Goal: Navigation & Orientation: Find specific page/section

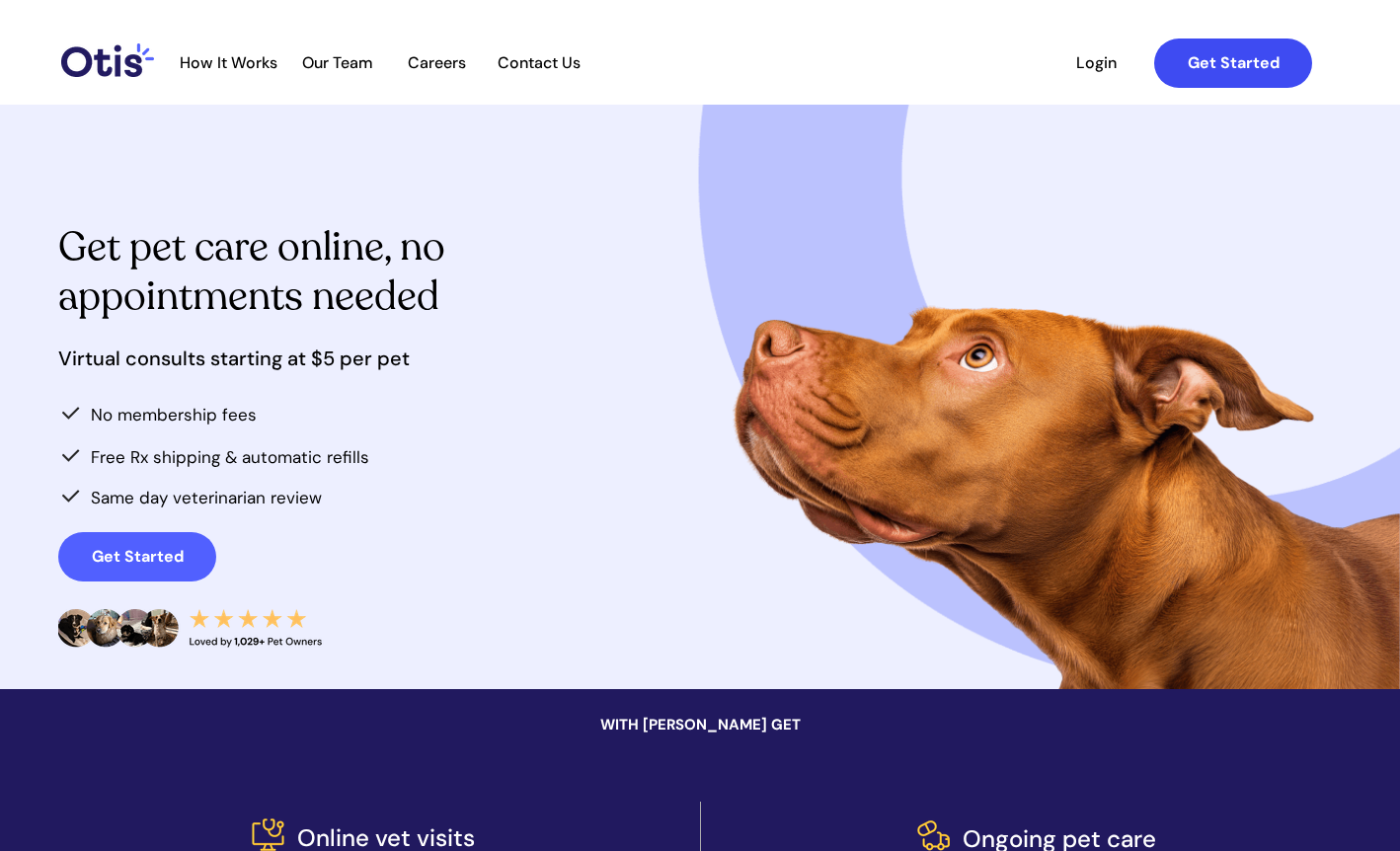
click at [1192, 63] on strong "Get Started" at bounding box center [1233, 62] width 92 height 21
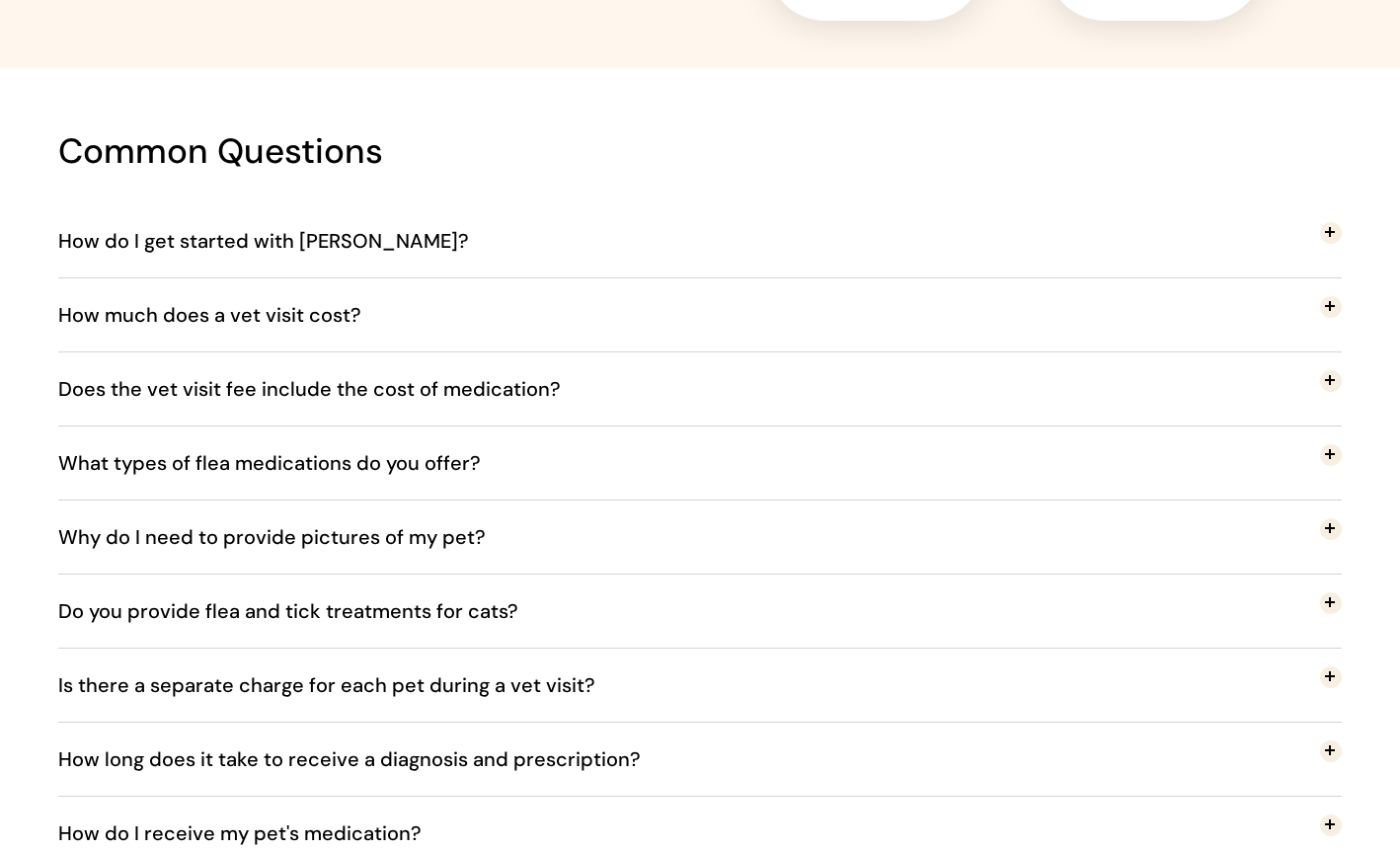
scroll to position [4225, 0]
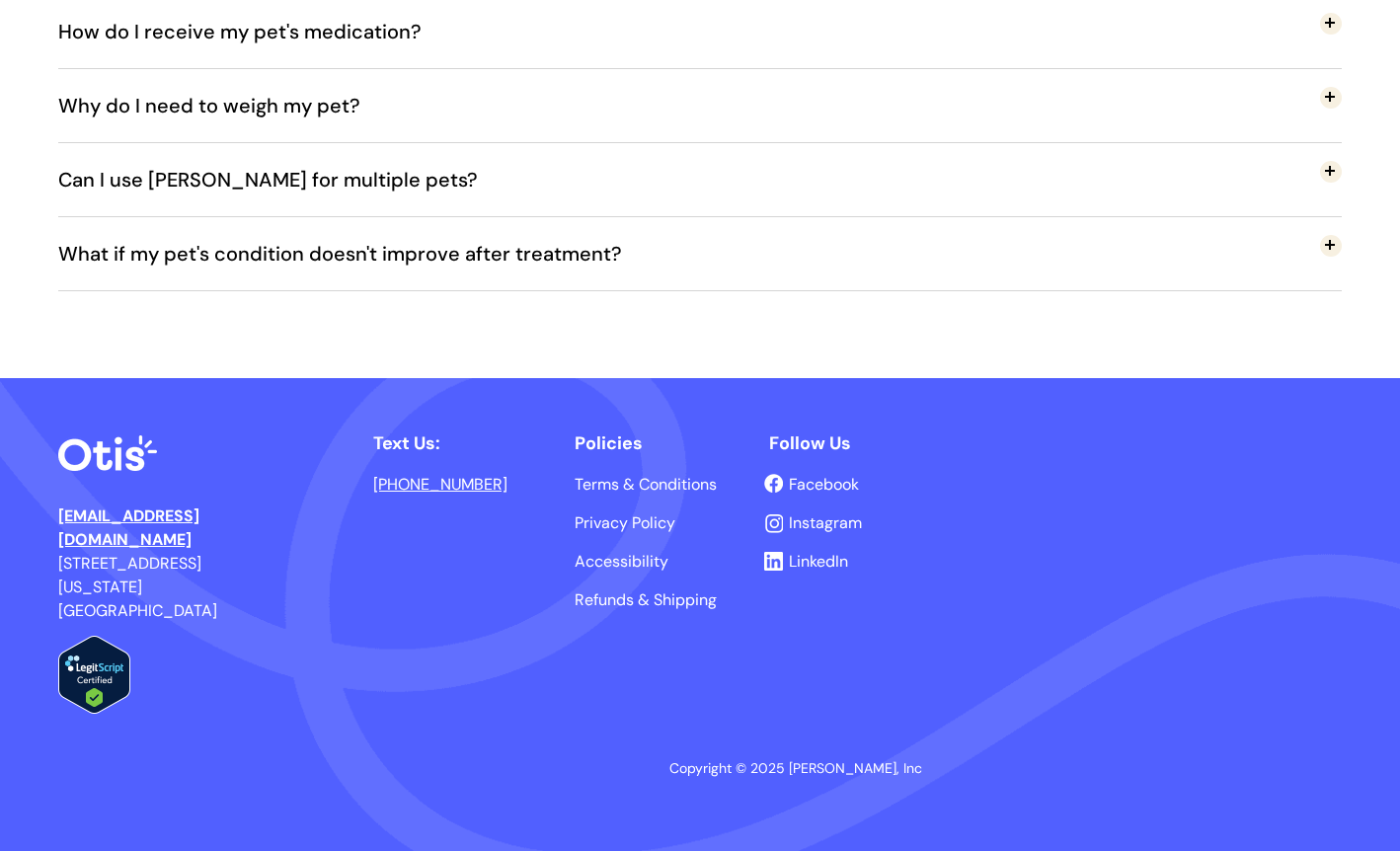
click at [836, 560] on span "LinkedIn" at bounding box center [819, 560] width 59 height 21
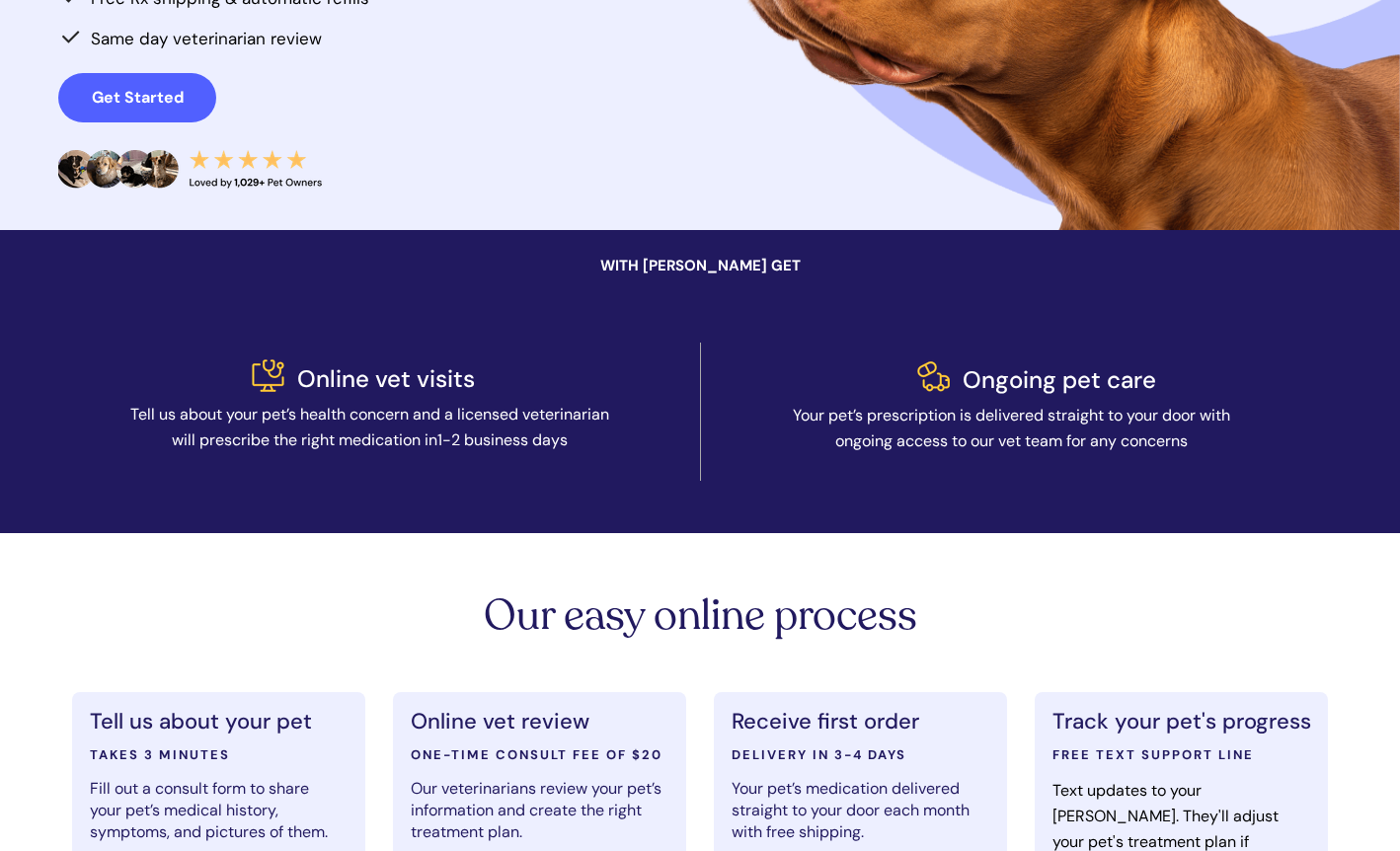
scroll to position [0, 0]
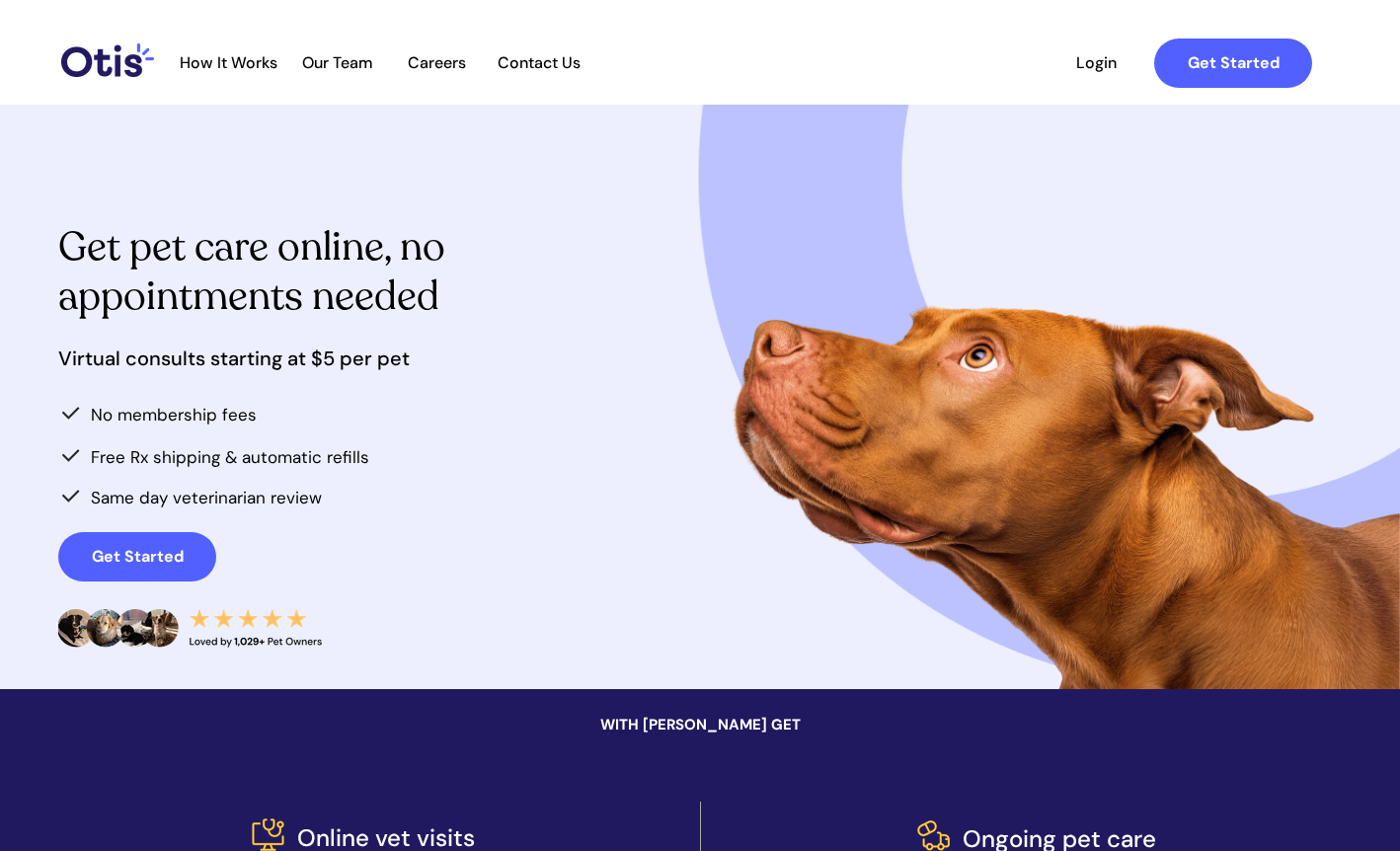
click at [428, 59] on span "Careers" at bounding box center [437, 62] width 97 height 19
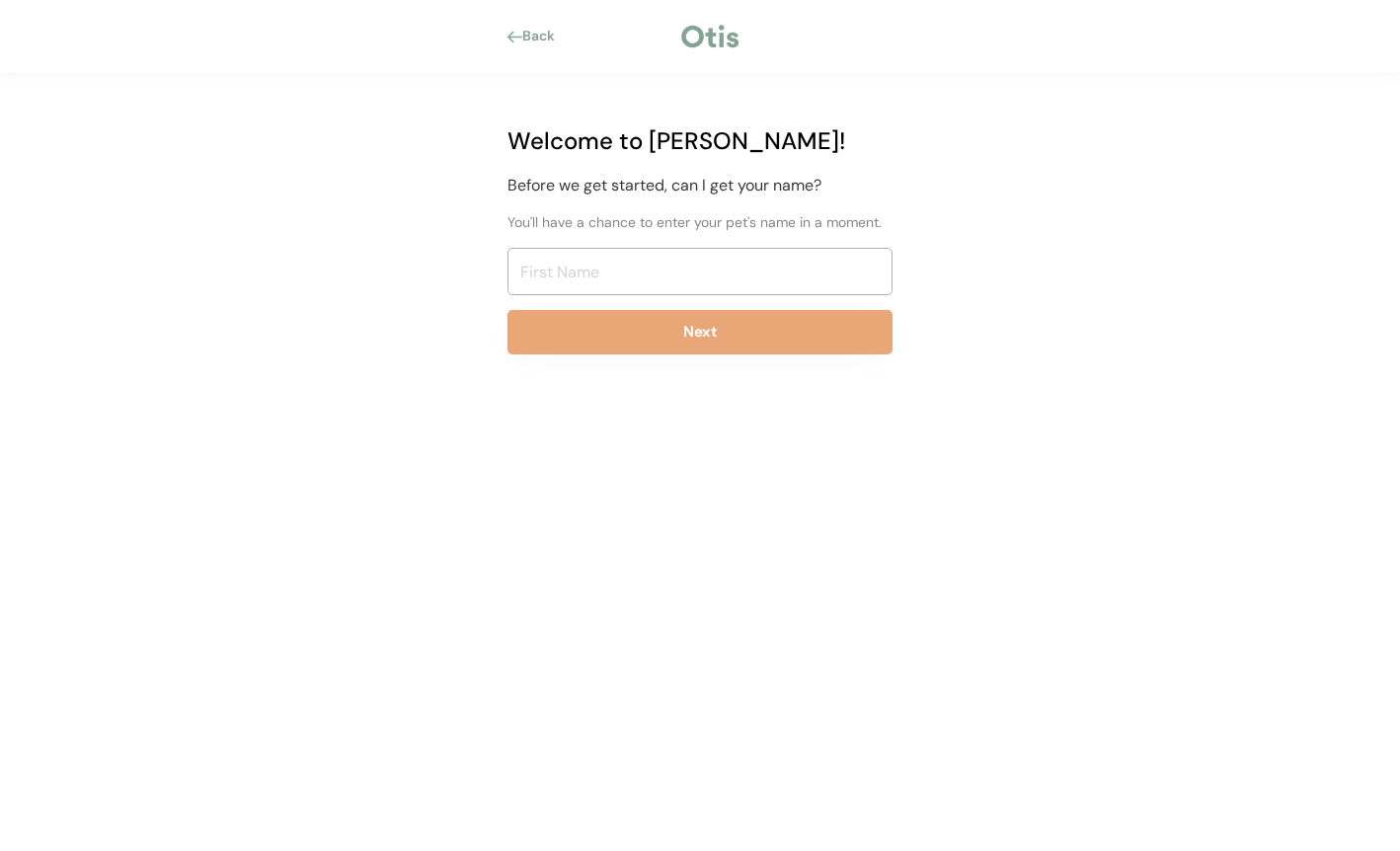
click at [528, 25] on div "Back" at bounding box center [699, 37] width 444 height 30
click at [528, 40] on div "Back" at bounding box center [544, 37] width 44 height 20
